Goal: Task Accomplishment & Management: Complete application form

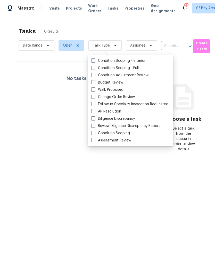
click at [120, 139] on label "Assessment Review" at bounding box center [111, 140] width 40 height 5
click at [95, 139] on input "Assessment Review" at bounding box center [92, 139] width 3 height 3
checkbox input "true"
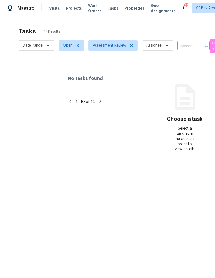
click at [80, 101] on span "1 - 10 of 14" at bounding box center [85, 102] width 19 height 4
click at [52, 8] on span "Visits" at bounding box center [54, 8] width 11 height 5
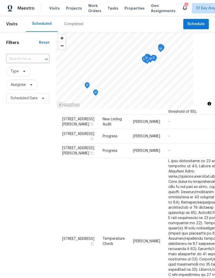
scroll to position [399, 0]
click at [197, 9] on span "Sf Bay Area + 120" at bounding box center [212, 8] width 30 height 5
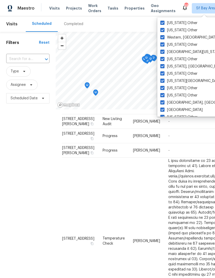
click at [174, 29] on label "[US_STATE] Other" at bounding box center [179, 30] width 37 height 5
click at [164, 29] on input "[US_STATE] Other" at bounding box center [162, 29] width 3 height 3
checkbox input "false"
click at [180, 43] on label "[US_STATE] Other" at bounding box center [179, 44] width 37 height 5
click at [164, 43] on input "[US_STATE] Other" at bounding box center [162, 43] width 3 height 3
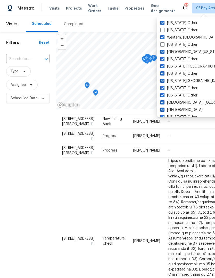
checkbox input "false"
click at [187, 87] on label "[US_STATE] Other" at bounding box center [179, 88] width 37 height 5
click at [164, 87] on input "[US_STATE] Other" at bounding box center [162, 87] width 3 height 3
checkbox input "false"
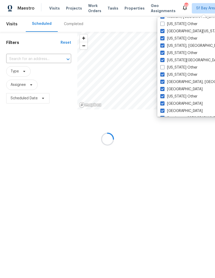
scroll to position [22, 0]
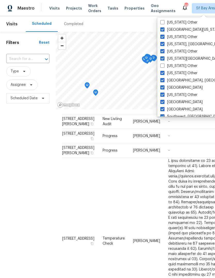
click at [182, 72] on label "[US_STATE] Other" at bounding box center [179, 73] width 37 height 5
click at [164, 72] on input "[US_STATE] Other" at bounding box center [162, 72] width 3 height 3
checkbox input "false"
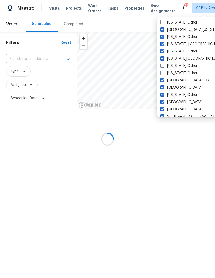
click at [195, 94] on label "Tennessee Other" at bounding box center [179, 94] width 37 height 5
click at [164, 94] on input "Tennessee Other" at bounding box center [162, 93] width 3 height 3
checkbox input "false"
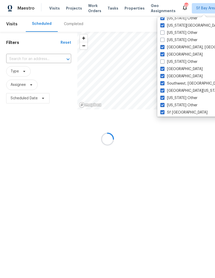
scroll to position [60, 0]
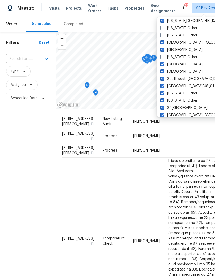
click at [197, 93] on label "South Dakota Other" at bounding box center [179, 93] width 37 height 5
click at [164, 93] on input "South Dakota Other" at bounding box center [162, 92] width 3 height 3
checkbox input "false"
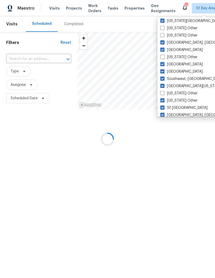
click at [198, 100] on label "South Carolina Other" at bounding box center [179, 100] width 37 height 5
click at [164, 100] on input "South Carolina Other" at bounding box center [162, 99] width 3 height 3
checkbox input "false"
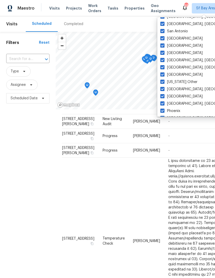
scroll to position [173, 0]
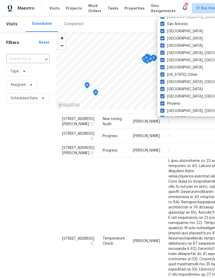
click at [189, 75] on label "Puerto Rico Other" at bounding box center [179, 74] width 37 height 5
click at [164, 75] on input "Puerto Rico Other" at bounding box center [162, 73] width 3 height 3
checkbox input "false"
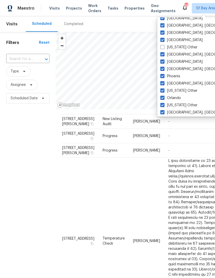
scroll to position [200, 0]
click at [197, 89] on label "Pennsylvania Other" at bounding box center [179, 90] width 37 height 5
click at [164, 89] on input "Pennsylvania Other" at bounding box center [162, 89] width 3 height 3
checkbox input "false"
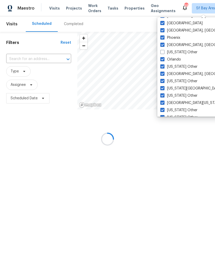
scroll to position [240, 0]
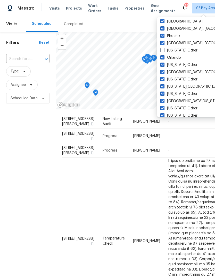
click at [185, 65] on label "Oregon Other" at bounding box center [179, 64] width 37 height 5
click at [164, 65] on input "Oregon Other" at bounding box center [162, 63] width 3 height 3
checkbox input "false"
click at [190, 79] on label "Oklahoma Other" at bounding box center [179, 79] width 37 height 5
click at [164, 79] on input "Oklahoma Other" at bounding box center [162, 78] width 3 height 3
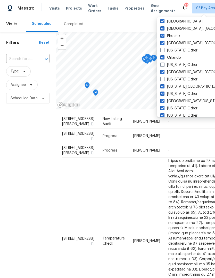
checkbox input "false"
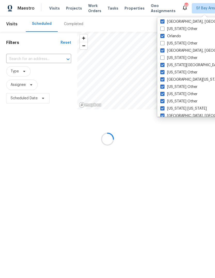
scroll to position [262, 0]
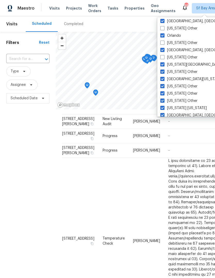
click at [196, 87] on label "North Dakota Other" at bounding box center [179, 86] width 37 height 5
click at [164, 87] on input "North Dakota Other" at bounding box center [162, 85] width 3 height 3
checkbox input "false"
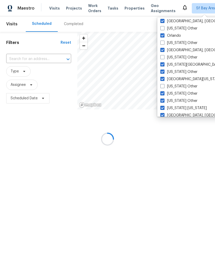
click at [198, 93] on label "North Carolina Other" at bounding box center [179, 93] width 37 height 5
click at [164, 93] on input "North Carolina Other" at bounding box center [162, 92] width 3 height 3
checkbox input "false"
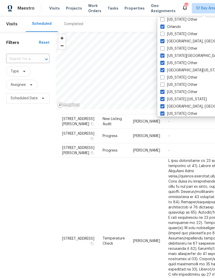
scroll to position [273, 0]
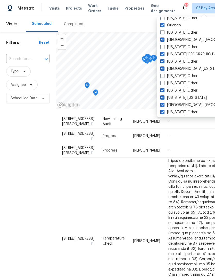
click at [187, 89] on label "New York Other" at bounding box center [179, 90] width 37 height 5
click at [164, 89] on input "New York Other" at bounding box center [162, 89] width 3 height 3
checkbox input "false"
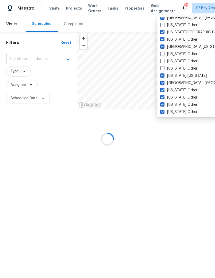
scroll to position [297, 0]
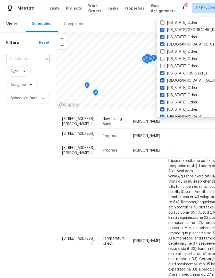
click at [197, 88] on label "New Mexico Other" at bounding box center [179, 87] width 37 height 5
click at [164, 88] on input "New Mexico Other" at bounding box center [162, 86] width 3 height 3
checkbox input "false"
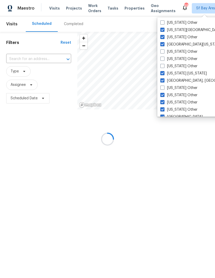
click at [198, 94] on label "New Hampshire Other" at bounding box center [179, 94] width 37 height 5
click at [164, 94] on input "New Hampshire Other" at bounding box center [162, 93] width 3 height 3
checkbox input "false"
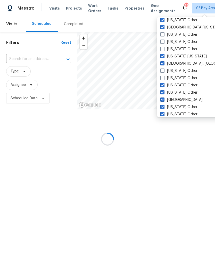
scroll to position [314, 0]
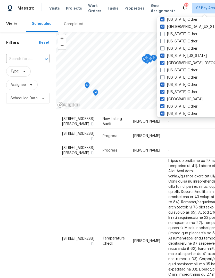
click at [188, 84] on label "Nevada Other" at bounding box center [179, 84] width 37 height 5
click at [164, 84] on input "Nevada Other" at bounding box center [162, 83] width 3 height 3
checkbox input "false"
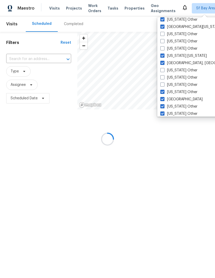
click at [192, 92] on label "Nebraska Other" at bounding box center [179, 91] width 37 height 5
click at [164, 92] on input "Nebraska Other" at bounding box center [162, 90] width 3 height 3
checkbox input "false"
click at [190, 106] on label "Montana Other" at bounding box center [179, 106] width 37 height 5
click at [164, 106] on input "Montana Other" at bounding box center [162, 105] width 3 height 3
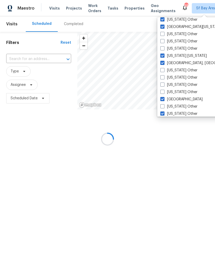
checkbox input "false"
click at [190, 113] on label "Missouri Other" at bounding box center [179, 113] width 37 height 5
click at [164, 113] on input "Missouri Other" at bounding box center [162, 112] width 3 height 3
checkbox input "false"
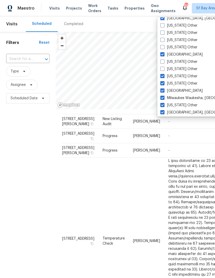
scroll to position [360, 0]
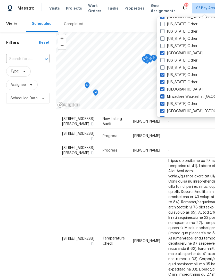
click at [192, 76] on label "Mississippi Other" at bounding box center [179, 74] width 37 height 5
click at [164, 76] on input "Mississippi Other" at bounding box center [162, 73] width 3 height 3
checkbox input "false"
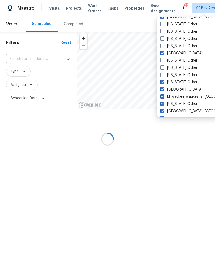
click at [192, 81] on label "Minnesota Other" at bounding box center [179, 82] width 37 height 5
click at [164, 81] on input "Minnesota Other" at bounding box center [162, 81] width 3 height 3
checkbox input "false"
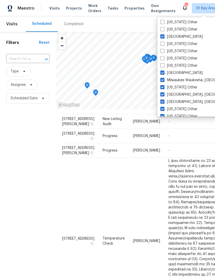
scroll to position [378, 0]
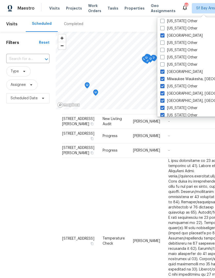
click at [191, 87] on label "Michigan Other" at bounding box center [179, 86] width 37 height 5
click at [164, 87] on input "Michigan Other" at bounding box center [162, 85] width 3 height 3
checkbox input "false"
click at [198, 107] on label "Massachusetts Other" at bounding box center [179, 107] width 37 height 5
click at [164, 107] on input "Massachusetts Other" at bounding box center [162, 106] width 3 height 3
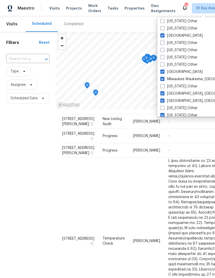
checkbox input "false"
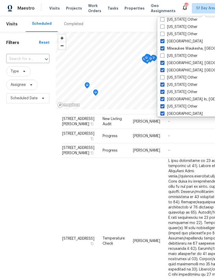
scroll to position [410, 0]
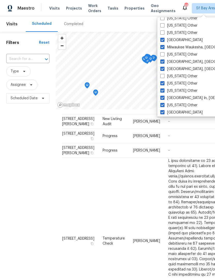
click at [190, 83] on label "Maryland Other" at bounding box center [179, 83] width 37 height 5
click at [164, 83] on input "Maryland Other" at bounding box center [162, 82] width 3 height 3
checkbox input "false"
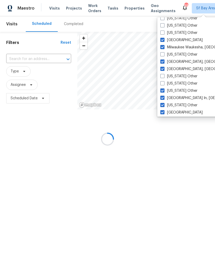
click at [194, 103] on label "Louisiana Other" at bounding box center [179, 105] width 37 height 5
click at [164, 103] on input "Louisiana Other" at bounding box center [162, 104] width 3 height 3
checkbox input "false"
click at [186, 89] on label "Maine Other" at bounding box center [179, 90] width 37 height 5
click at [164, 89] on input "Maine Other" at bounding box center [162, 89] width 3 height 3
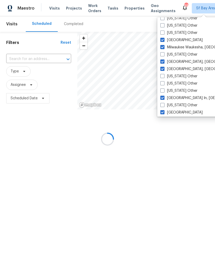
checkbox input "false"
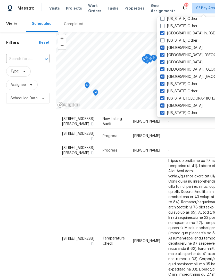
scroll to position [476, 0]
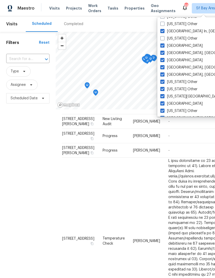
click at [191, 83] on label "Kentucky Other" at bounding box center [179, 81] width 37 height 5
click at [164, 83] on input "Kentucky Other" at bounding box center [162, 80] width 3 height 3
checkbox input "false"
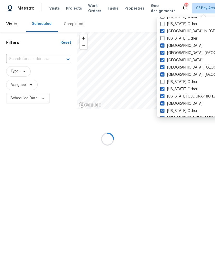
click at [190, 89] on label "Kansas Other" at bounding box center [179, 89] width 37 height 5
click at [164, 89] on input "Kansas Other" at bounding box center [162, 88] width 3 height 3
checkbox input "false"
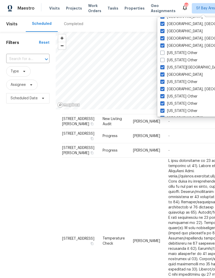
scroll to position [507, 0]
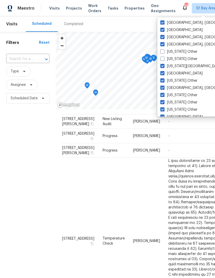
click at [182, 81] on label "Iowa Other" at bounding box center [179, 80] width 37 height 5
click at [164, 81] on input "Iowa Other" at bounding box center [162, 79] width 3 height 3
checkbox input "false"
click at [187, 96] on label "Indiana Other" at bounding box center [179, 94] width 37 height 5
click at [164, 96] on input "Indiana Other" at bounding box center [162, 93] width 3 height 3
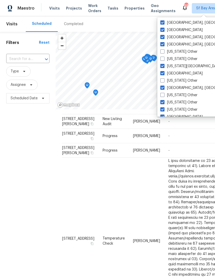
checkbox input "false"
click at [184, 101] on label "Illinois Other" at bounding box center [179, 102] width 37 height 5
click at [164, 101] on input "Illinois Other" at bounding box center [162, 101] width 3 height 3
checkbox input "false"
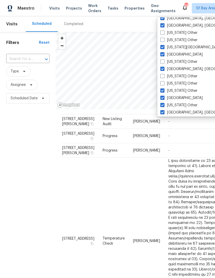
scroll to position [526, 0]
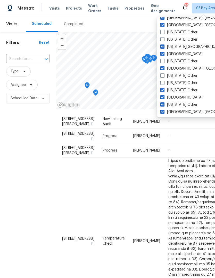
click at [184, 91] on label "Idaho Other" at bounding box center [179, 90] width 37 height 5
click at [164, 91] on input "Idaho Other" at bounding box center [162, 89] width 3 height 3
checkbox input "false"
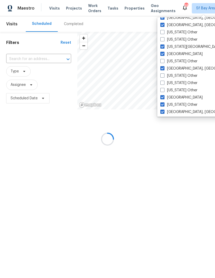
click at [185, 104] on label "Hawaii Other" at bounding box center [179, 104] width 37 height 5
click at [164, 104] on input "Hawaii Other" at bounding box center [162, 103] width 3 height 3
checkbox input "false"
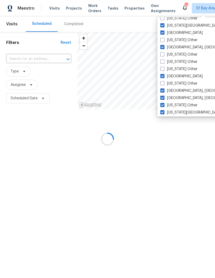
scroll to position [556, 0]
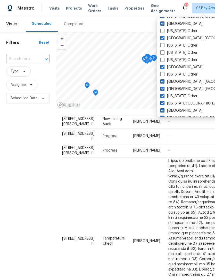
click at [188, 97] on label "Georgia Other" at bounding box center [179, 96] width 37 height 5
click at [164, 97] on input "Georgia Other" at bounding box center [162, 95] width 3 height 3
checkbox input "false"
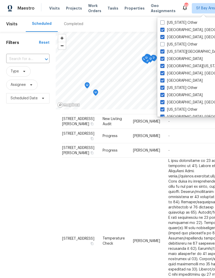
scroll to position [608, 0]
click at [189, 87] on label "Delaware Other" at bounding box center [179, 87] width 37 height 5
click at [164, 87] on input "Delaware Other" at bounding box center [162, 86] width 3 height 3
checkbox input "false"
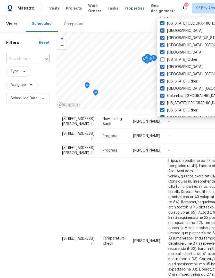
scroll to position [636, 0]
click at [195, 80] on label "Connecticut Other" at bounding box center [179, 81] width 37 height 5
click at [164, 80] on input "Connecticut Other" at bounding box center [162, 80] width 3 height 3
checkbox input "false"
click at [189, 109] on label "Colorado Other" at bounding box center [179, 109] width 37 height 5
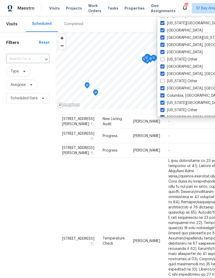
click at [164, 109] on input "Colorado Other" at bounding box center [162, 108] width 3 height 3
checkbox input "false"
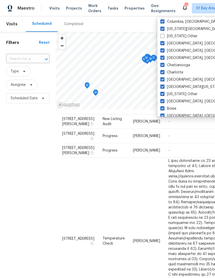
scroll to position [713, 0]
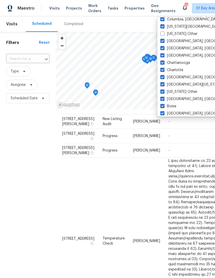
click at [188, 92] on label "California Other" at bounding box center [179, 91] width 37 height 5
click at [164, 92] on input "California Other" at bounding box center [162, 90] width 3 height 3
checkbox input "false"
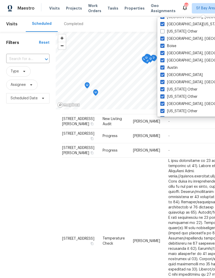
scroll to position [774, 0]
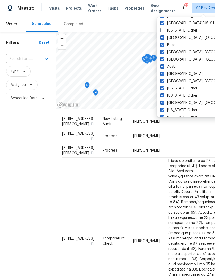
click at [189, 88] on label "Arkansas Other" at bounding box center [179, 88] width 37 height 5
click at [164, 88] on input "Arkansas Other" at bounding box center [162, 87] width 3 height 3
checkbox input "false"
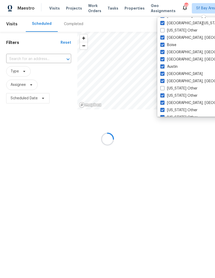
click at [187, 94] on label "Arizona Other" at bounding box center [179, 95] width 37 height 5
click at [164, 94] on input "Arizona Other" at bounding box center [162, 94] width 3 height 3
checkbox input "false"
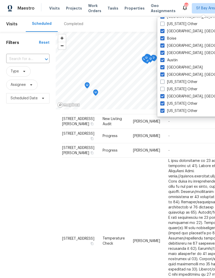
scroll to position [780, 0]
click at [184, 102] on label "Alaska Other" at bounding box center [179, 103] width 37 height 5
click at [164, 102] on input "Alaska Other" at bounding box center [162, 102] width 3 height 3
checkbox input "false"
click at [187, 112] on label "Alabama Other" at bounding box center [179, 110] width 37 height 5
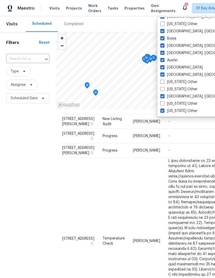
click at [164, 112] on input "Alabama Other" at bounding box center [162, 109] width 3 height 3
checkbox input "false"
click at [112, 8] on span "Tasks" at bounding box center [113, 8] width 11 height 4
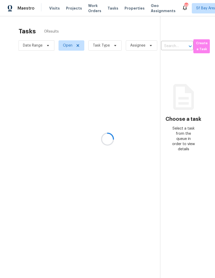
click at [104, 48] on div at bounding box center [107, 139] width 215 height 278
click at [106, 45] on div at bounding box center [107, 139] width 215 height 278
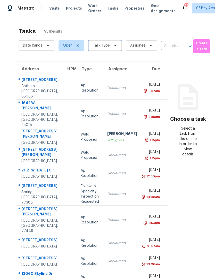
click at [107, 51] on span "Task Type" at bounding box center [105, 45] width 33 height 10
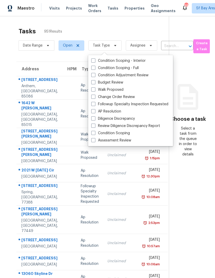
click at [126, 141] on label "Assessment Review" at bounding box center [111, 140] width 40 height 5
click at [95, 141] on input "Assessment Review" at bounding box center [92, 139] width 3 height 3
checkbox input "true"
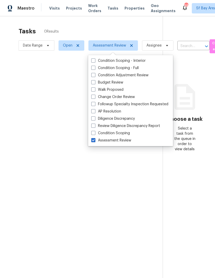
click at [142, 26] on div at bounding box center [107, 139] width 215 height 278
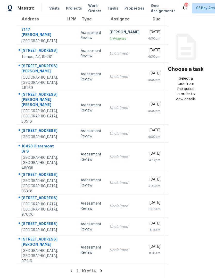
scroll to position [73, 0]
click at [33, 128] on div "1331 Crown Imperial Ln" at bounding box center [39, 131] width 37 height 6
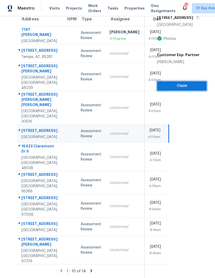
click at [174, 83] on span "Claim" at bounding box center [182, 86] width 42 height 6
click at [173, 83] on span "Claim" at bounding box center [182, 86] width 42 height 6
click at [175, 83] on span "Start Assessment" at bounding box center [182, 86] width 42 height 6
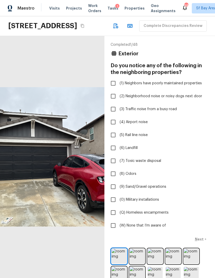
click at [155, 228] on span "(W) None that I’m aware of" at bounding box center [143, 225] width 47 height 5
click at [119, 231] on input "(W) None that I’m aware of" at bounding box center [113, 225] width 11 height 11
checkbox input "true"
click at [202, 242] on p "Next" at bounding box center [200, 238] width 10 height 5
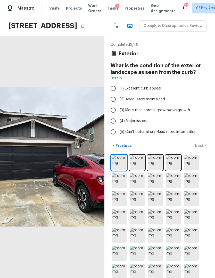
click at [137, 91] on span "(1) Excellent curb appeal" at bounding box center [141, 88] width 42 height 5
click at [119, 94] on input "(1) Excellent curb appeal" at bounding box center [113, 88] width 11 height 11
radio input "true"
click at [172, 170] on img at bounding box center [173, 162] width 15 height 15
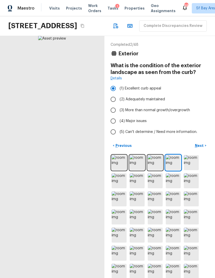
click at [158, 170] on img at bounding box center [155, 162] width 15 height 15
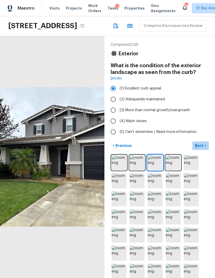
click at [203, 148] on p "Next" at bounding box center [200, 145] width 10 height 5
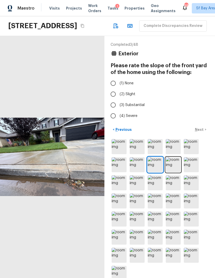
click at [116, 89] on input "(1) None" at bounding box center [113, 83] width 11 height 11
radio input "true"
click at [203, 132] on p "Next" at bounding box center [200, 129] width 10 height 5
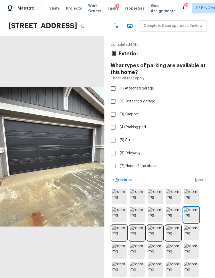
click at [115, 94] on input "(1) Attached garage" at bounding box center [113, 88] width 11 height 11
checkbox input "true"
click at [202, 182] on p "Next" at bounding box center [200, 179] width 10 height 5
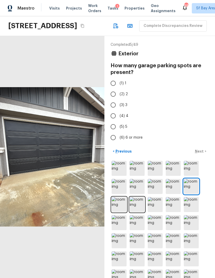
click at [111, 99] on input "(2) 2" at bounding box center [113, 94] width 11 height 11
radio input "true"
click at [202, 154] on p "Next" at bounding box center [200, 151] width 10 height 5
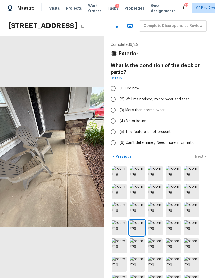
click at [115, 105] on input "(2) Well maintained, minor wear and tear" at bounding box center [113, 99] width 11 height 11
radio input "true"
click at [114, 115] on input "(3) More than normal wear" at bounding box center [113, 110] width 11 height 11
radio input "true"
click at [200, 159] on p "Next" at bounding box center [200, 156] width 10 height 5
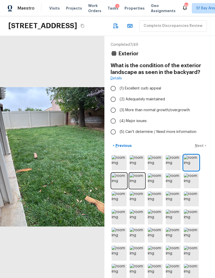
click at [114, 105] on input "(2) Adequately maintained" at bounding box center [113, 99] width 11 height 11
radio input "true"
click at [200, 148] on p "Next" at bounding box center [200, 145] width 10 height 5
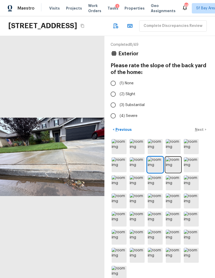
click at [115, 89] on input "(1) None" at bounding box center [113, 83] width 11 height 11
radio input "true"
click at [199, 132] on p "Next" at bounding box center [200, 129] width 10 height 5
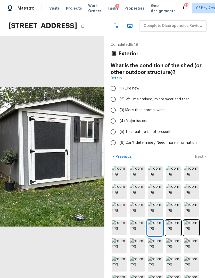
click at [113, 105] on input "(2) Well maintained, minor wear and tear" at bounding box center [113, 99] width 11 height 11
radio input "true"
click at [202, 159] on p "Next" at bounding box center [200, 156] width 10 height 5
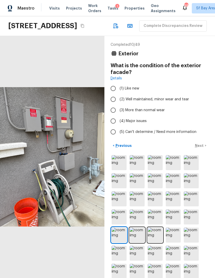
click at [114, 105] on input "(2) Well maintained, minor wear and tear" at bounding box center [113, 99] width 11 height 11
radio input "true"
click at [199, 150] on div "< Previous Next >" at bounding box center [160, 145] width 98 height 9
click at [201, 148] on p "Next" at bounding box center [200, 145] width 10 height 5
click at [115, 105] on input "(2) Well maintained, minor wear and tear" at bounding box center [113, 99] width 11 height 11
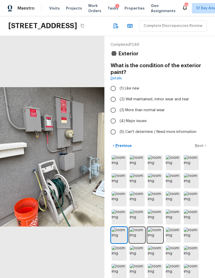
radio input "true"
click at [198, 148] on p "Next" at bounding box center [200, 145] width 10 height 5
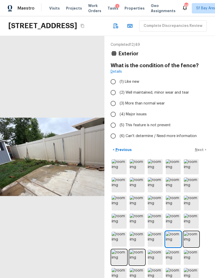
click at [115, 98] on input "(2) Well maintained, minor wear and tear" at bounding box center [113, 92] width 11 height 11
radio input "true"
click at [199, 152] on p "Next" at bounding box center [200, 149] width 10 height 5
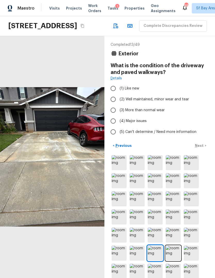
click at [113, 105] on input "(2) Well maintained, minor wear and tear" at bounding box center [113, 99] width 11 height 11
radio input "true"
click at [110, 115] on input "(3) More than normal wear" at bounding box center [113, 110] width 11 height 11
radio input "true"
click at [199, 148] on p "Next" at bounding box center [200, 145] width 10 height 5
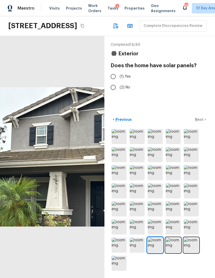
click at [113, 93] on input "(2) No" at bounding box center [113, 87] width 11 height 11
radio input "true"
click at [200, 122] on p "Next" at bounding box center [200, 119] width 10 height 5
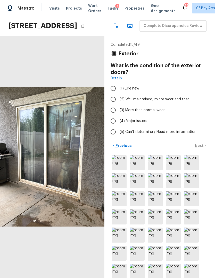
click at [111, 115] on input "(3) More than normal wear" at bounding box center [113, 110] width 11 height 11
radio input "true"
click at [198, 148] on p "Next" at bounding box center [200, 145] width 10 height 5
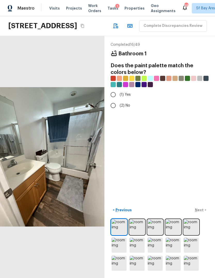
click at [113, 111] on input "(2) No" at bounding box center [113, 105] width 11 height 11
radio input "true"
click at [202, 212] on p "Next" at bounding box center [200, 209] width 10 height 5
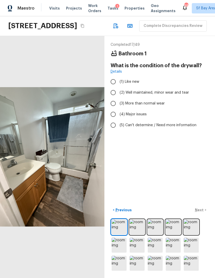
click at [113, 98] on input "(2) Well maintained, minor wear and tear" at bounding box center [113, 92] width 11 height 11
radio input "true"
click at [202, 212] on p "Next" at bounding box center [200, 209] width 10 height 5
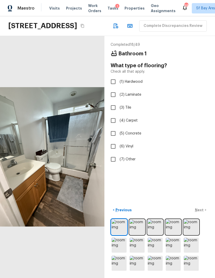
click at [114, 100] on input "(2) Laminate" at bounding box center [113, 94] width 11 height 11
checkbox input "true"
click at [200, 212] on p "Next" at bounding box center [200, 209] width 10 height 5
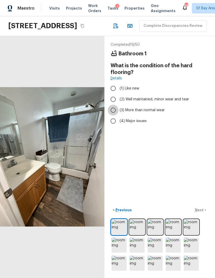
click at [113, 115] on input "(3) More than normal wear" at bounding box center [113, 110] width 11 height 11
radio input "true"
click at [200, 212] on p "Next" at bounding box center [200, 209] width 10 height 5
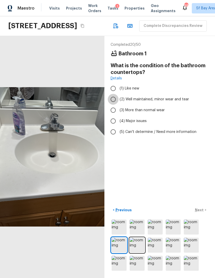
click at [114, 105] on input "(2) Well maintained, minor wear and tear" at bounding box center [113, 99] width 11 height 11
radio input "true"
click at [201, 212] on p "Next" at bounding box center [200, 209] width 10 height 5
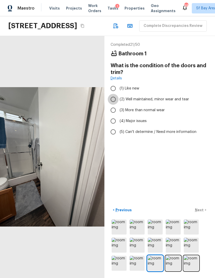
click at [114, 105] on input "(2) Well maintained, minor wear and tear" at bounding box center [113, 99] width 11 height 11
radio input "true"
click at [203, 212] on p "Next" at bounding box center [200, 209] width 10 height 5
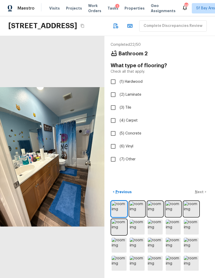
click at [115, 100] on input "(2) Laminate" at bounding box center [113, 94] width 11 height 11
checkbox input "true"
click at [199, 194] on p "Next" at bounding box center [200, 191] width 10 height 5
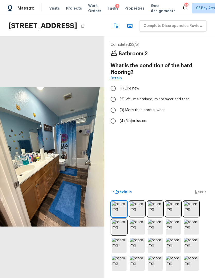
click at [113, 105] on input "(2) Well maintained, minor wear and tear" at bounding box center [113, 99] width 11 height 11
radio input "true"
click at [201, 194] on p "Next" at bounding box center [200, 191] width 10 height 5
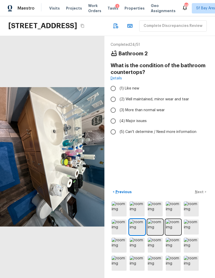
click at [118, 105] on input "(2) Well maintained, minor wear and tear" at bounding box center [113, 99] width 11 height 11
radio input "true"
click at [200, 194] on p "Next" at bounding box center [200, 191] width 10 height 5
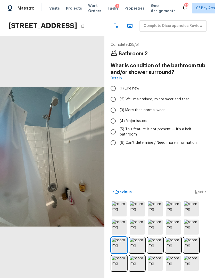
click at [115, 126] on input "(4) Major issues" at bounding box center [113, 120] width 11 height 11
radio input "true"
click at [197, 194] on p "Next" at bounding box center [200, 191] width 10 height 5
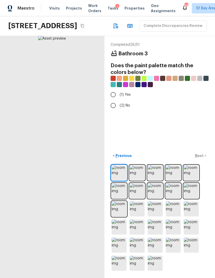
click at [113, 111] on input "(2) No" at bounding box center [113, 105] width 11 height 11
radio input "true"
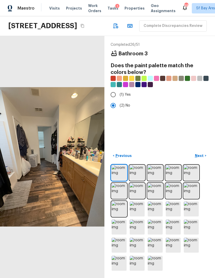
click at [201, 158] on p "Next" at bounding box center [200, 155] width 10 height 5
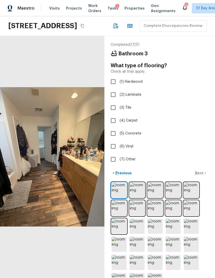
click at [115, 100] on input "(2) Laminate" at bounding box center [113, 94] width 11 height 11
checkbox input "true"
click at [198, 175] on p "Next" at bounding box center [200, 172] width 10 height 5
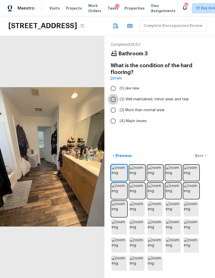
click at [117, 105] on input "(2) Well maintained, minor wear and tear" at bounding box center [113, 99] width 11 height 11
radio input "true"
click at [114, 115] on input "(3) More than normal wear" at bounding box center [113, 110] width 11 height 11
radio input "true"
click at [201, 158] on p "Next" at bounding box center [200, 155] width 10 height 5
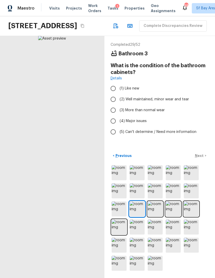
click at [114, 105] on input "(2) Well maintained, minor wear and tear" at bounding box center [113, 99] width 11 height 11
radio input "true"
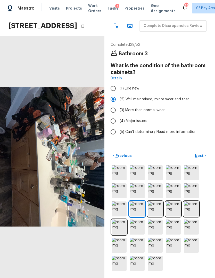
click at [202, 158] on p "Next" at bounding box center [200, 155] width 10 height 5
click at [114, 105] on input "(2) Well maintained, minor wear and tear" at bounding box center [113, 99] width 11 height 11
radio input "true"
click at [200, 158] on p "Next" at bounding box center [200, 155] width 10 height 5
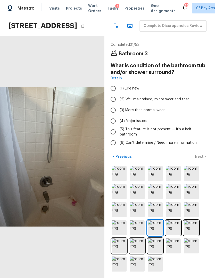
click at [113, 115] on input "(3) More than normal wear" at bounding box center [113, 110] width 11 height 11
radio input "true"
click at [201, 159] on p "Next" at bounding box center [200, 156] width 10 height 5
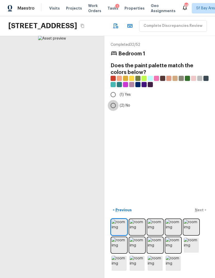
click at [113, 111] on input "(2) No" at bounding box center [113, 105] width 11 height 11
radio input "true"
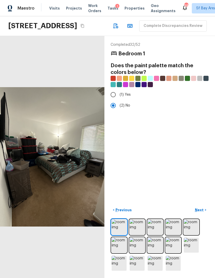
click at [200, 212] on p "Next" at bounding box center [200, 209] width 10 height 5
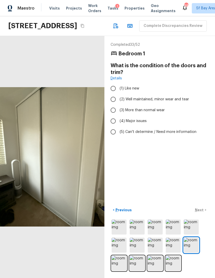
click at [115, 105] on input "(2) Well maintained, minor wear and tear" at bounding box center [113, 99] width 11 height 11
radio input "true"
click at [203, 212] on p "Next" at bounding box center [200, 209] width 10 height 5
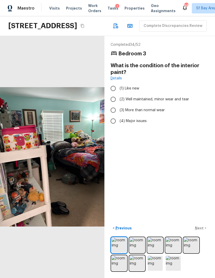
click at [114, 115] on input "(3) More than normal wear" at bounding box center [113, 110] width 11 height 11
radio input "true"
click at [202, 230] on p "Next" at bounding box center [200, 227] width 10 height 5
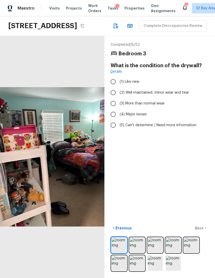
click at [114, 98] on input "(2) Well maintained, minor wear and tear" at bounding box center [113, 92] width 11 height 11
radio input "true"
click at [202, 230] on p "Next" at bounding box center [200, 227] width 10 height 5
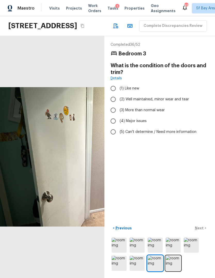
click at [114, 105] on input "(2) Well maintained, minor wear and tear" at bounding box center [113, 99] width 11 height 11
radio input "true"
click at [114, 115] on input "(3) More than normal wear" at bounding box center [113, 110] width 11 height 11
radio input "true"
click at [205, 232] on button "Next >" at bounding box center [201, 228] width 17 height 9
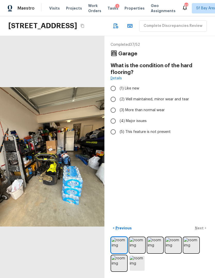
click at [111, 105] on input "(2) Well maintained, minor wear and tear" at bounding box center [113, 99] width 11 height 11
radio input "true"
click at [205, 232] on button "Next >" at bounding box center [201, 228] width 17 height 9
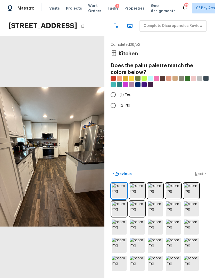
click at [112, 111] on input "(2) No" at bounding box center [113, 105] width 11 height 11
radio input "true"
click at [200, 176] on p "Next" at bounding box center [200, 173] width 10 height 5
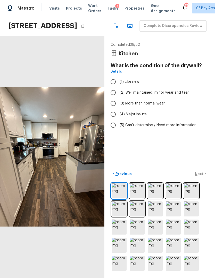
click at [114, 98] on input "(2) Well maintained, minor wear and tear" at bounding box center [113, 92] width 11 height 11
radio input "true"
click at [202, 176] on p "Next" at bounding box center [200, 173] width 10 height 5
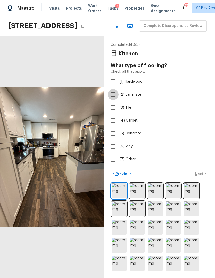
click at [114, 100] on input "(2) Laminate" at bounding box center [113, 94] width 11 height 11
checkbox input "true"
click at [199, 176] on p "Next" at bounding box center [200, 173] width 10 height 5
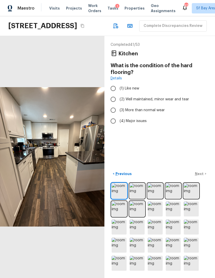
click at [113, 115] on input "(3) More than normal wear" at bounding box center [113, 110] width 11 height 11
radio input "true"
click at [201, 176] on p "Next" at bounding box center [200, 173] width 10 height 5
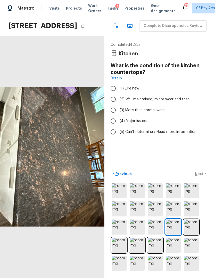
click at [115, 115] on input "(3) More than normal wear" at bounding box center [113, 110] width 11 height 11
radio input "true"
click at [200, 176] on p "Next" at bounding box center [200, 173] width 10 height 5
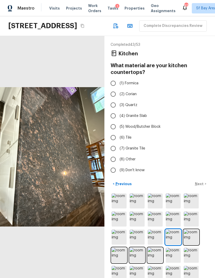
click at [111, 121] on input "(4) Granite Slab" at bounding box center [113, 115] width 11 height 11
radio input "true"
click at [200, 186] on p "Next" at bounding box center [200, 183] width 10 height 5
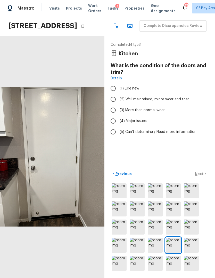
click at [114, 105] on input "(2) Well maintained, minor wear and tear" at bounding box center [113, 99] width 11 height 11
radio input "true"
click at [203, 176] on p "Next" at bounding box center [200, 173] width 10 height 5
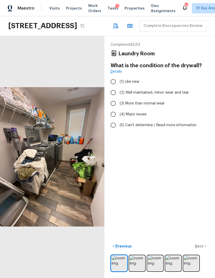
click at [113, 109] on input "(3) More than normal wear" at bounding box center [113, 103] width 11 height 11
radio input "true"
click at [203, 250] on button "Next >" at bounding box center [201, 246] width 17 height 9
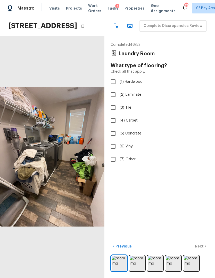
click at [114, 100] on input "(2) Laminate" at bounding box center [113, 94] width 11 height 11
checkbox input "true"
click at [205, 269] on div "Completed 46 / 53 Laundry Room What type of flooring? Check all that apply. (1)…" at bounding box center [160, 157] width 111 height 242
click at [202, 250] on button "Next >" at bounding box center [201, 246] width 17 height 9
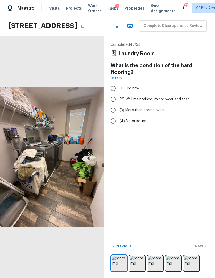
click at [113, 105] on input "(2) Well maintained, minor wear and tear" at bounding box center [113, 99] width 11 height 11
radio input "true"
click at [113, 115] on input "(3) More than normal wear" at bounding box center [113, 110] width 11 height 11
radio input "true"
click at [203, 250] on button "Next >" at bounding box center [201, 246] width 17 height 9
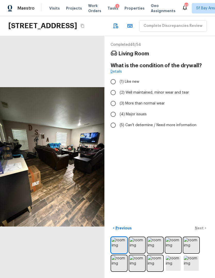
click at [113, 98] on input "(2) Well maintained, minor wear and tear" at bounding box center [113, 92] width 11 height 11
radio input "true"
click at [204, 230] on p "Next" at bounding box center [200, 227] width 10 height 5
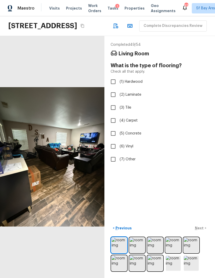
click at [113, 100] on input "(2) Laminate" at bounding box center [113, 94] width 11 height 11
checkbox input "true"
click at [202, 230] on p "Next" at bounding box center [200, 227] width 10 height 5
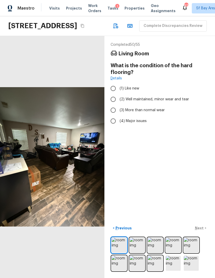
click at [113, 105] on input "(2) Well maintained, minor wear and tear" at bounding box center [113, 99] width 11 height 11
radio input "true"
click at [113, 115] on input "(3) More than normal wear" at bounding box center [113, 110] width 11 height 11
radio input "true"
click at [202, 230] on p "Next" at bounding box center [200, 227] width 10 height 5
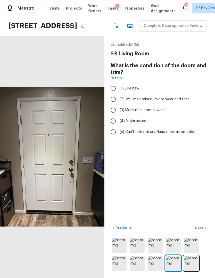
click at [114, 105] on input "(2) Well maintained, minor wear and tear" at bounding box center [113, 99] width 11 height 11
radio input "true"
click at [205, 232] on button "Next >" at bounding box center [201, 228] width 17 height 9
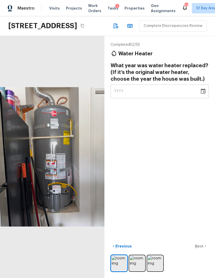
click at [119, 93] on span "YYYY" at bounding box center [119, 91] width 10 height 4
type input "2022"
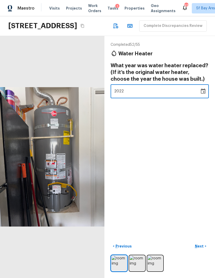
click at [196, 160] on div "Completed 52 / 55 Water Heater What year was water heater replaced? (If it’s th…" at bounding box center [160, 157] width 111 height 242
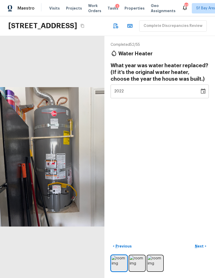
click at [202, 250] on button "Next >" at bounding box center [201, 246] width 17 height 9
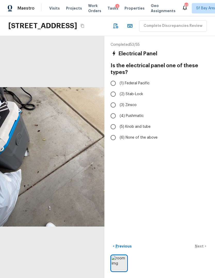
scroll to position [9, 0]
click at [145, 140] on span "(6) None of the above" at bounding box center [139, 137] width 38 height 5
click at [119, 140] on input "(6) None of the above" at bounding box center [113, 137] width 11 height 11
radio input "true"
click at [202, 249] on p "Next" at bounding box center [200, 245] width 10 height 5
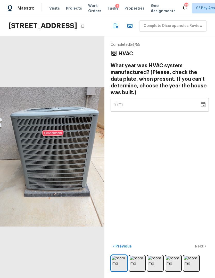
scroll to position [19, 0]
click at [159, 261] on img at bounding box center [155, 263] width 15 height 15
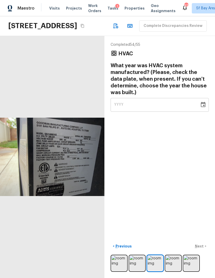
click at [165, 98] on div "YYYY" at bounding box center [155, 105] width 82 height 14
type input "2021"
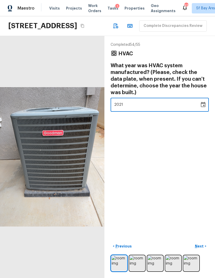
click at [196, 168] on div "Completed 54 / 55 HVAC What year was HVAC system manufactured? (Please, check t…" at bounding box center [160, 157] width 111 height 242
click at [203, 246] on p "Next" at bounding box center [200, 245] width 10 height 5
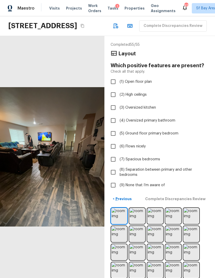
click at [160, 182] on span "(9) None that I’m aware of" at bounding box center [142, 184] width 45 height 5
click at [119, 180] on input "(9) None that I’m aware of" at bounding box center [113, 185] width 11 height 11
checkbox input "true"
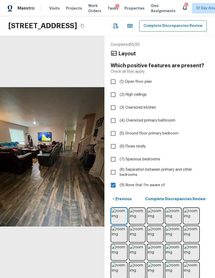
click at [197, 196] on p "Complete Discrepancies Review" at bounding box center [176, 198] width 62 height 5
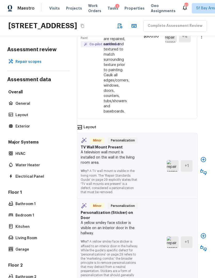
scroll to position [500, 9]
click at [204, 156] on icon "button" at bounding box center [204, 159] width 6 height 6
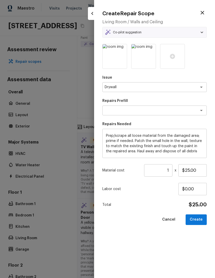
type textarea "Patch Small Hole in Drywall"
click at [187, 165] on input "$25.00" at bounding box center [193, 170] width 28 height 12
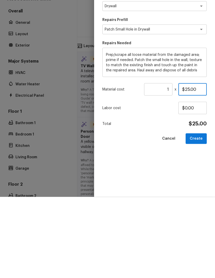
click at [194, 164] on input "$25.00" at bounding box center [193, 170] width 28 height 12
type input "$50.00"
click at [201, 214] on button "Create" at bounding box center [196, 219] width 21 height 11
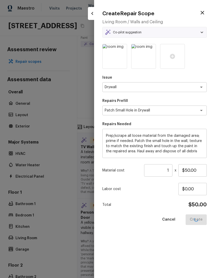
type input "$0.00"
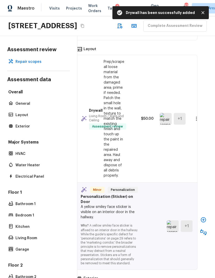
scroll to position [601, 9]
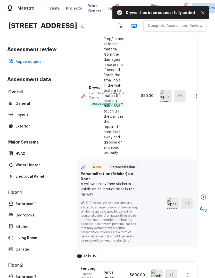
click at [203, 194] on icon "button" at bounding box center [204, 197] width 6 height 6
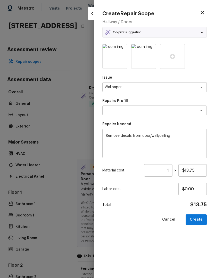
type textarea "Remove decals"
click at [200, 218] on button "Create" at bounding box center [196, 219] width 21 height 11
type input "$0.00"
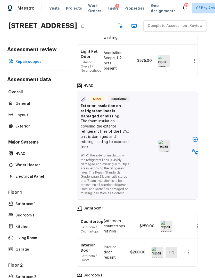
scroll to position [961, 9]
click at [196, 137] on icon "button" at bounding box center [195, 139] width 5 height 5
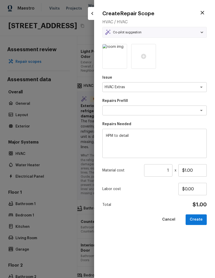
type textarea "Add A Task"
click at [201, 173] on input "$1.00" at bounding box center [193, 170] width 28 height 12
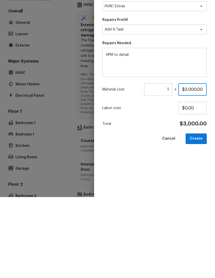
type input "$300.00"
click at [199, 214] on button "Create" at bounding box center [196, 219] width 21 height 11
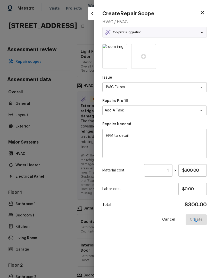
type input "$0.00"
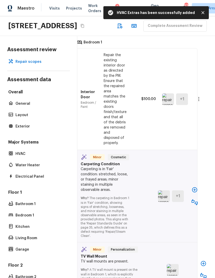
scroll to position [1116, 9]
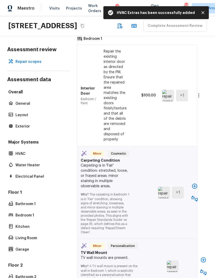
click at [195, 183] on icon "button" at bounding box center [194, 185] width 5 height 5
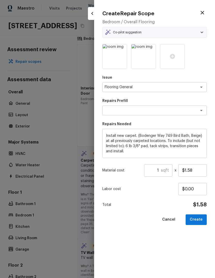
type textarea "Carpet LVL 1 - Bodenger Way (Beige)"
click at [161, 169] on input "1" at bounding box center [152, 170] width 17 height 12
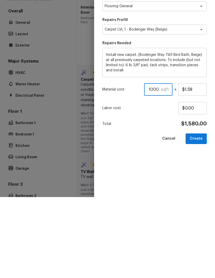
type input "1000"
click at [198, 214] on button "Create" at bounding box center [196, 219] width 21 height 11
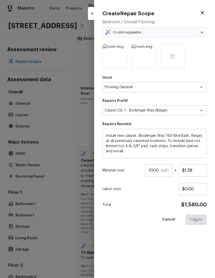
type input "1"
type input "$0.00"
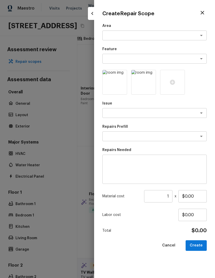
click at [202, 13] on icon "button" at bounding box center [203, 13] width 6 height 6
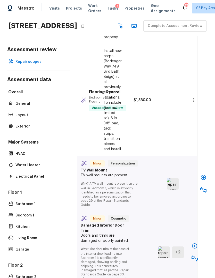
scroll to position [1239, 9]
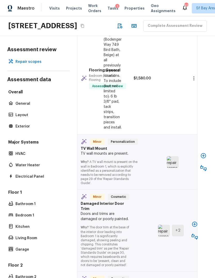
click at [204, 154] on icon "button" at bounding box center [203, 155] width 5 height 5
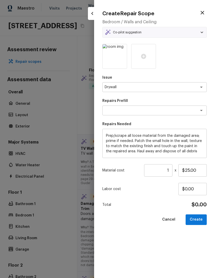
type textarea "Patch Small Hole in Drywall"
click at [202, 218] on button "Create" at bounding box center [196, 219] width 21 height 11
type input "$0.00"
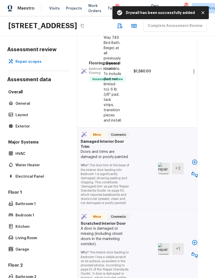
scroll to position [1393, 9]
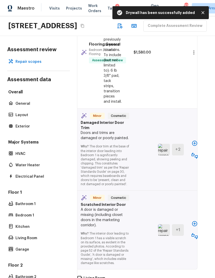
click at [196, 140] on icon "button" at bounding box center [195, 143] width 6 height 6
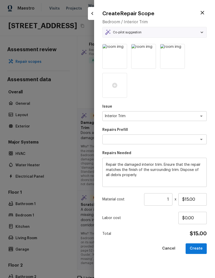
type textarea "Repair Interior Trim"
click at [200, 198] on input "$15.00" at bounding box center [193, 199] width 28 height 12
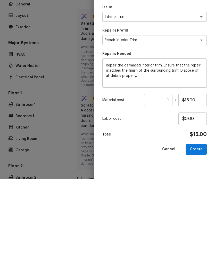
click at [199, 243] on button "Create" at bounding box center [196, 248] width 21 height 11
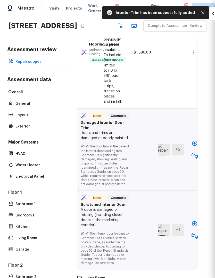
type input "$0.00"
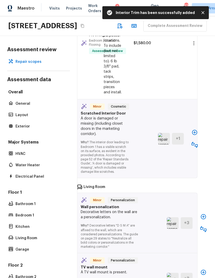
scroll to position [1485, 9]
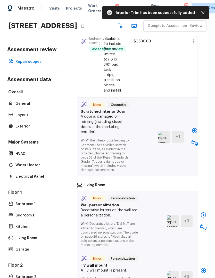
click at [195, 129] on icon "button" at bounding box center [194, 130] width 5 height 5
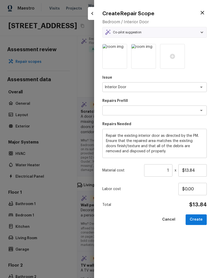
type textarea "Interior Door Repair"
click at [199, 169] on input "$13.84" at bounding box center [193, 170] width 28 height 12
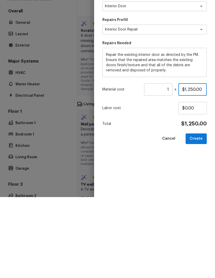
type input "$120.00"
click at [198, 214] on button "Create" at bounding box center [196, 219] width 21 height 11
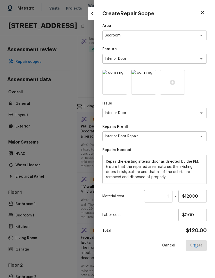
type input "$0.00"
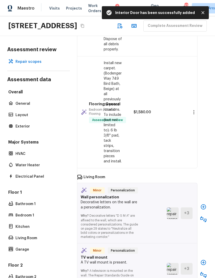
scroll to position [1556, 9]
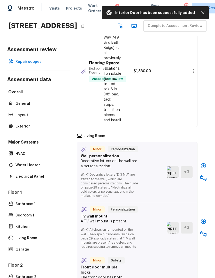
click at [202, 163] on icon "button" at bounding box center [204, 166] width 6 height 6
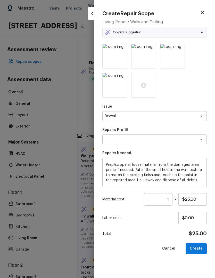
type textarea "Patch Small Hole in Drywall"
click at [199, 246] on button "Create" at bounding box center [196, 248] width 21 height 11
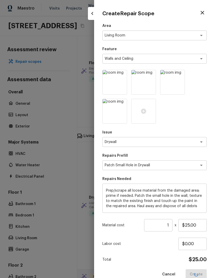
type input "$0.00"
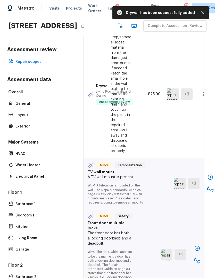
scroll to position [1670, 2]
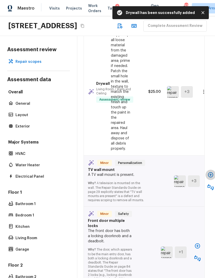
click at [208, 172] on icon "button" at bounding box center [210, 174] width 5 height 5
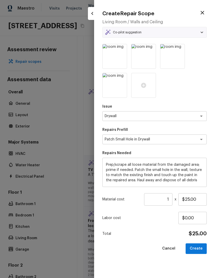
click at [199, 244] on button "Create" at bounding box center [196, 248] width 21 height 11
type input "$0.00"
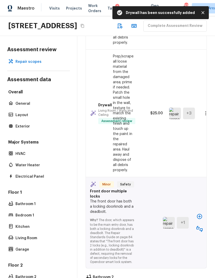
scroll to position [1780, 1]
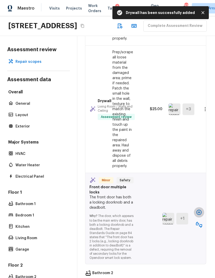
click at [199, 211] on icon "button" at bounding box center [199, 212] width 5 height 5
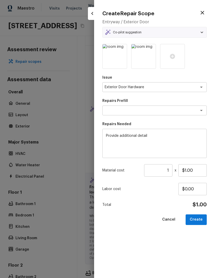
type textarea "BRN / LISTED"
click at [195, 169] on input "$1.00" at bounding box center [193, 170] width 28 height 12
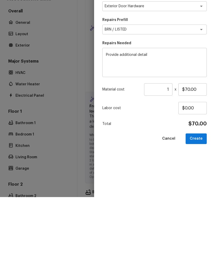
click at [198, 214] on button "Create" at bounding box center [196, 219] width 21 height 11
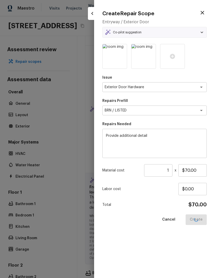
type input "$1.00"
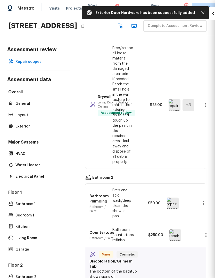
type input "$0.00"
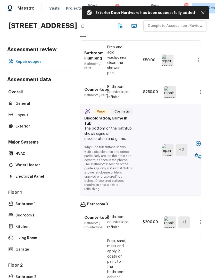
scroll to position [1959, 6]
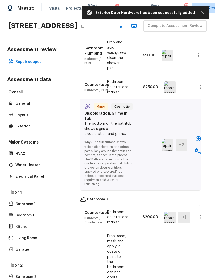
click at [197, 142] on icon "button" at bounding box center [199, 138] width 6 height 6
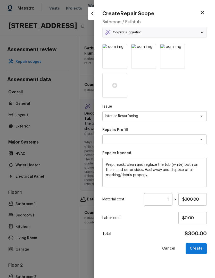
type textarea "Reglaze Tub"
click at [190, 197] on input "$300.00" at bounding box center [193, 199] width 28 height 12
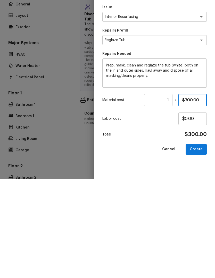
click at [190, 193] on input "$300.00" at bounding box center [193, 199] width 28 height 12
click at [191, 193] on input "$300.00" at bounding box center [193, 199] width 28 height 12
type input "$900.00"
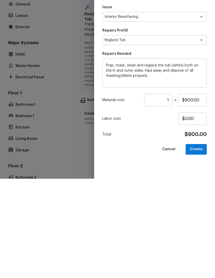
click at [201, 243] on button "Create" at bounding box center [196, 248] width 21 height 11
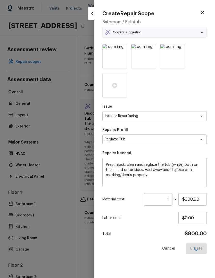
type input "$0.00"
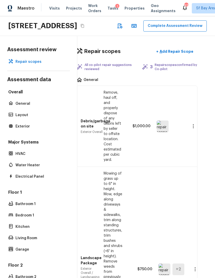
scroll to position [0, 0]
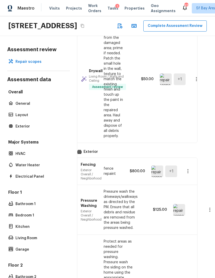
click at [144, 32] on button "Complete Assessment Review" at bounding box center [176, 25] width 64 height 11
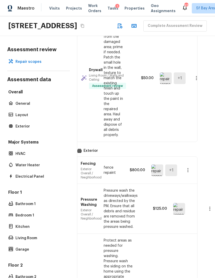
scroll to position [641, 9]
